Goal: Information Seeking & Learning: Find specific page/section

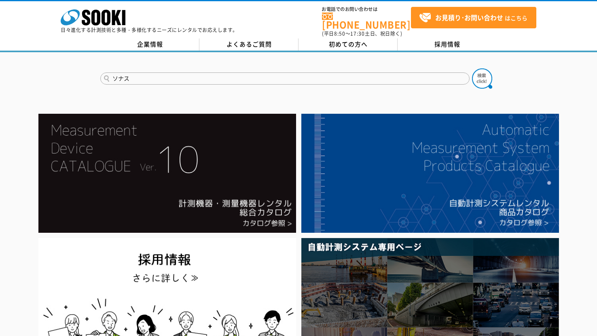
click at [472, 68] on button at bounding box center [482, 78] width 20 height 20
drag, startPoint x: 137, startPoint y: 76, endPoint x: 99, endPoint y: 76, distance: 38.8
click at [99, 76] on div "ソナス" at bounding box center [298, 71] width 597 height 39
type input "傾斜"
click at [472, 68] on button at bounding box center [482, 78] width 20 height 20
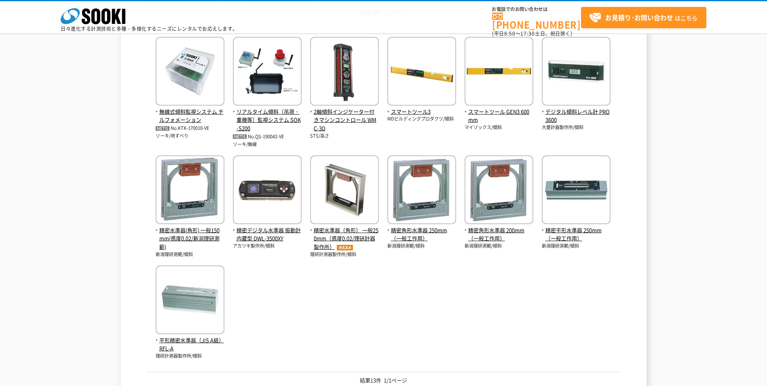
scroll to position [162, 0]
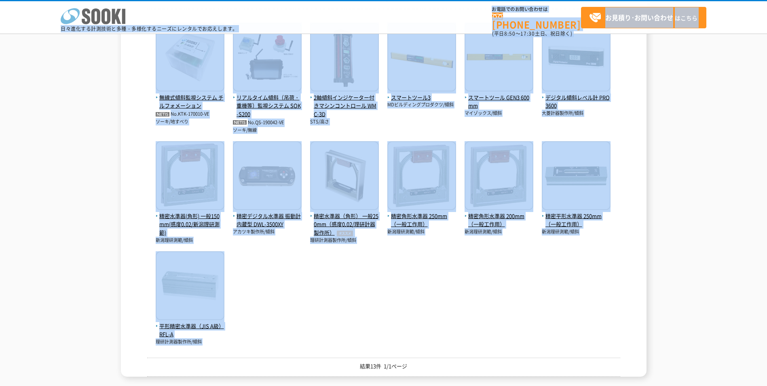
drag, startPoint x: 245, startPoint y: 345, endPoint x: 61, endPoint y: 19, distance: 374.5
click at [61, 19] on body "株式会社 ソーキ spMenu 日々進化する計測技術と多種・多様化するニーズにレンタルでお応えします。 お電話でのお問い合わせは 0120-856-990 (…" at bounding box center [383, 167] width 767 height 656
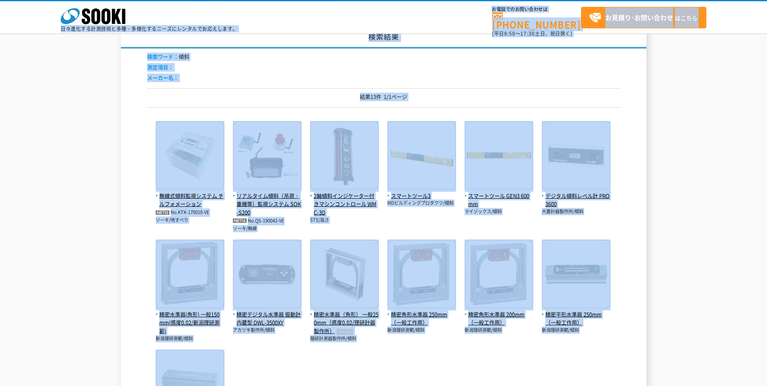
scroll to position [81, 0]
